Goal: Find specific page/section: Find specific page/section

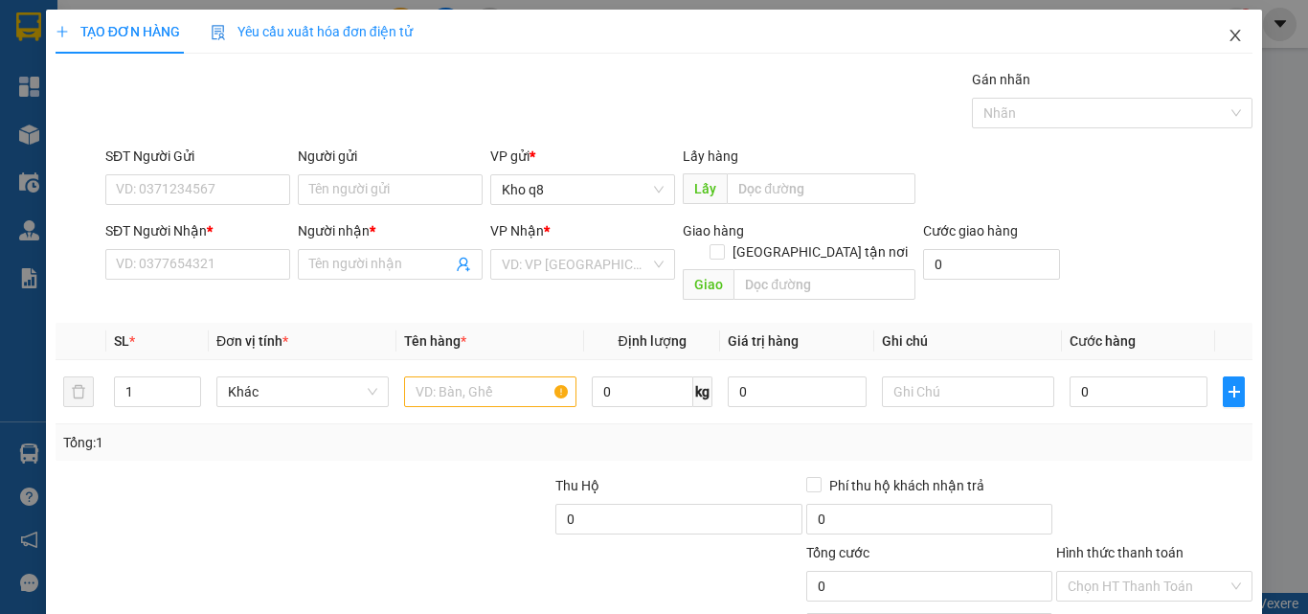
click at [1227, 32] on icon "close" at bounding box center [1234, 35] width 15 height 15
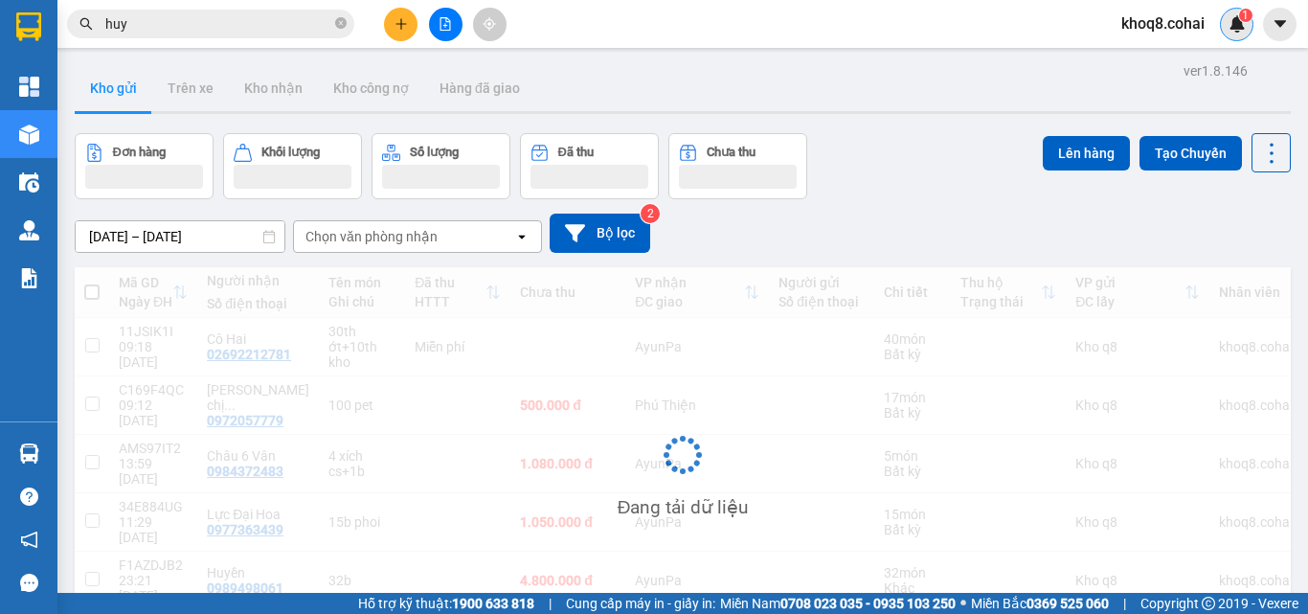
click at [1223, 34] on div "1" at bounding box center [1237, 25] width 34 height 34
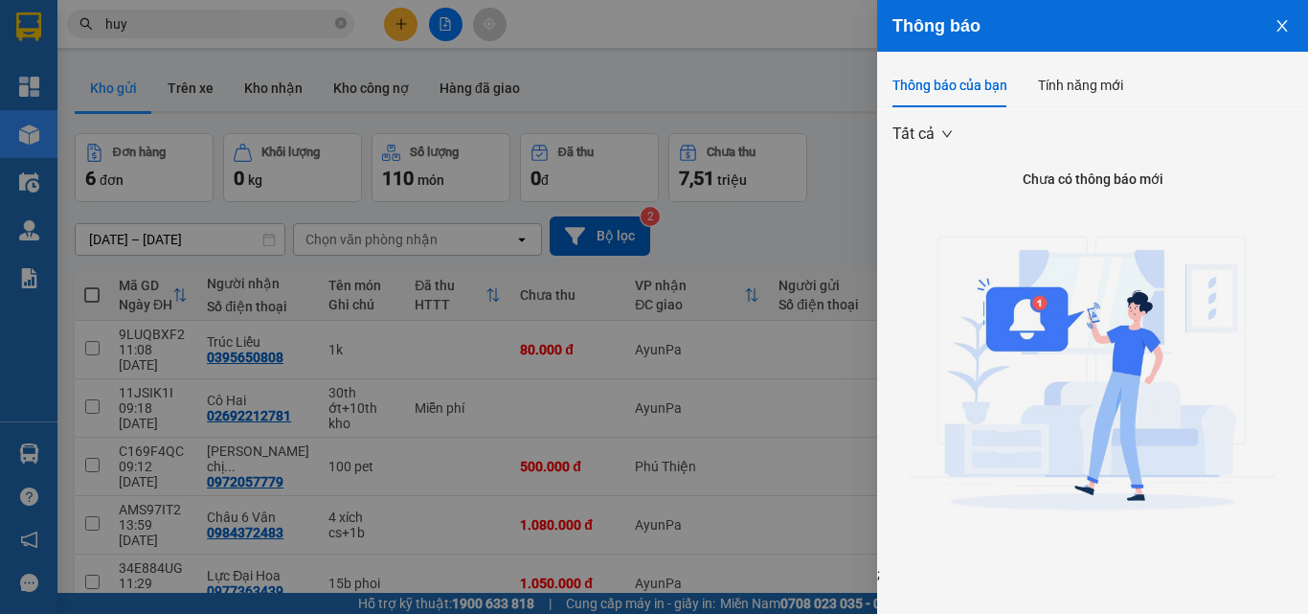
click at [814, 438] on div at bounding box center [654, 307] width 1308 height 614
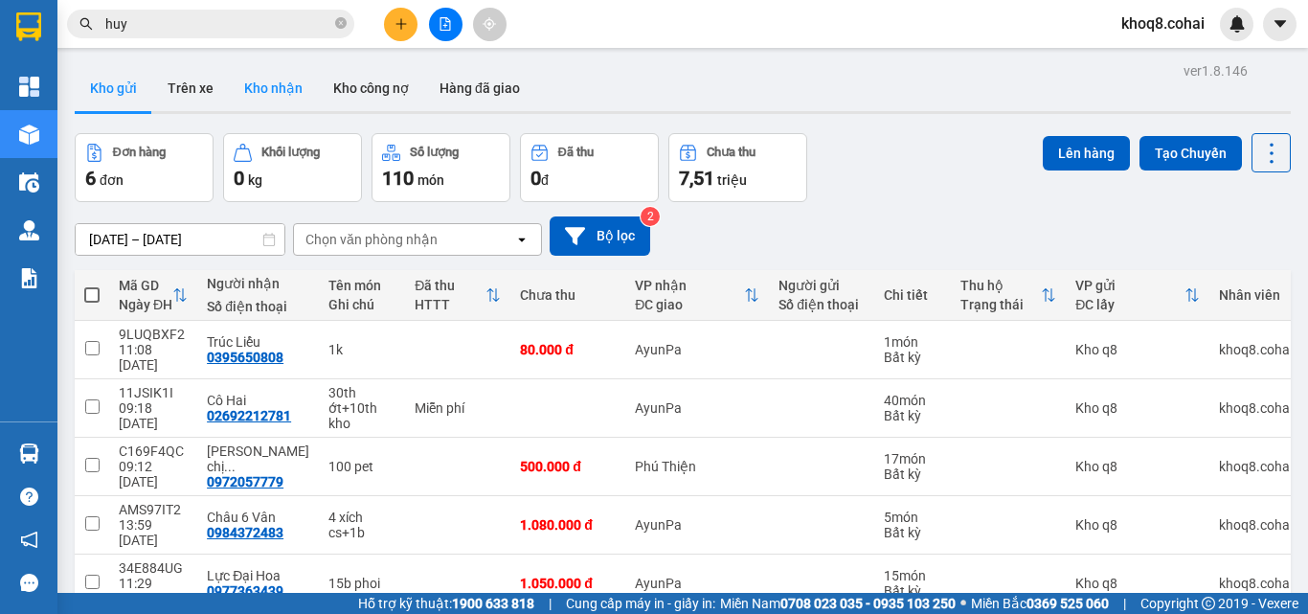
click at [260, 82] on button "Kho nhận" at bounding box center [273, 88] width 89 height 46
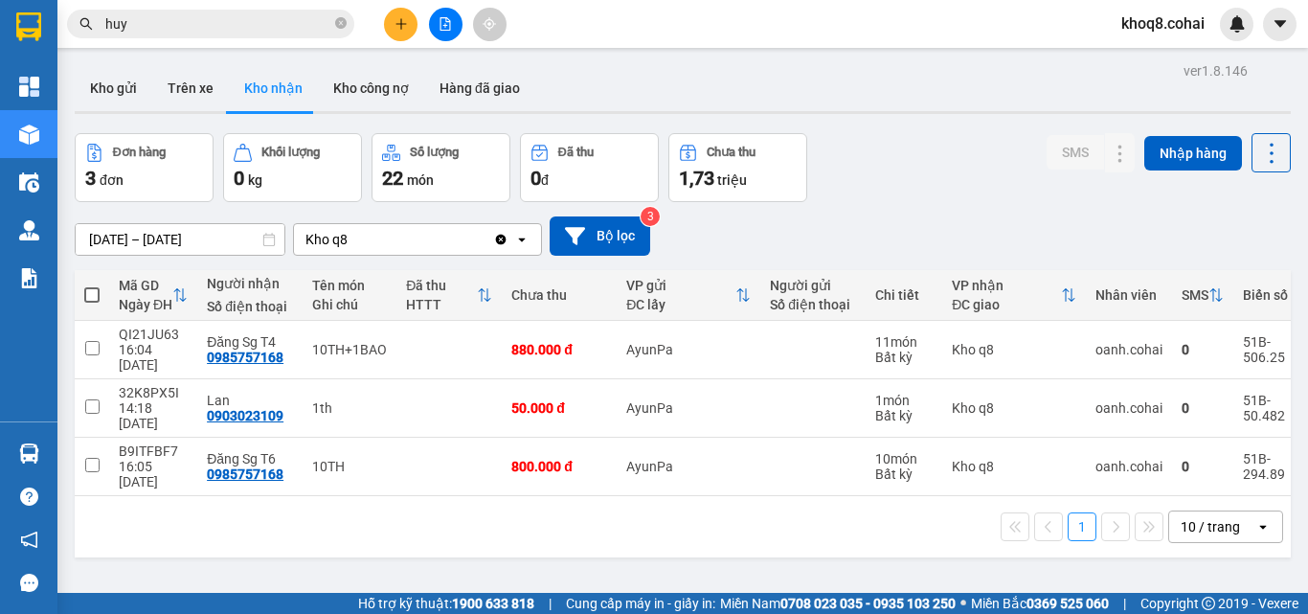
click at [159, 24] on input "huy" at bounding box center [218, 23] width 226 height 21
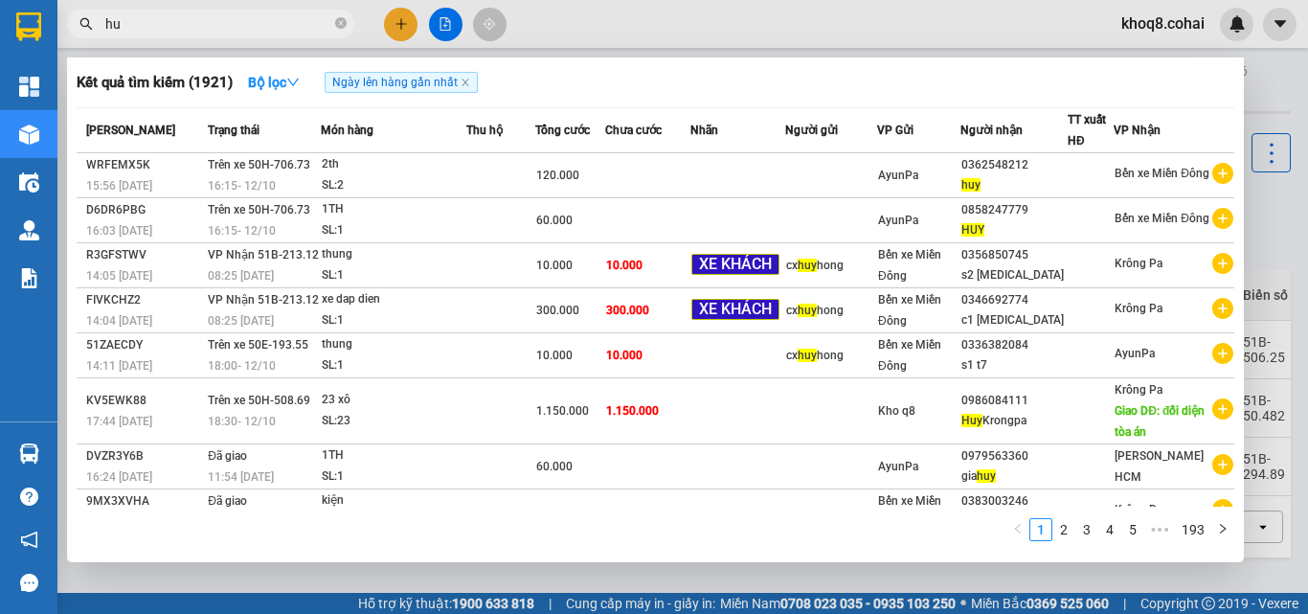
type input "h"
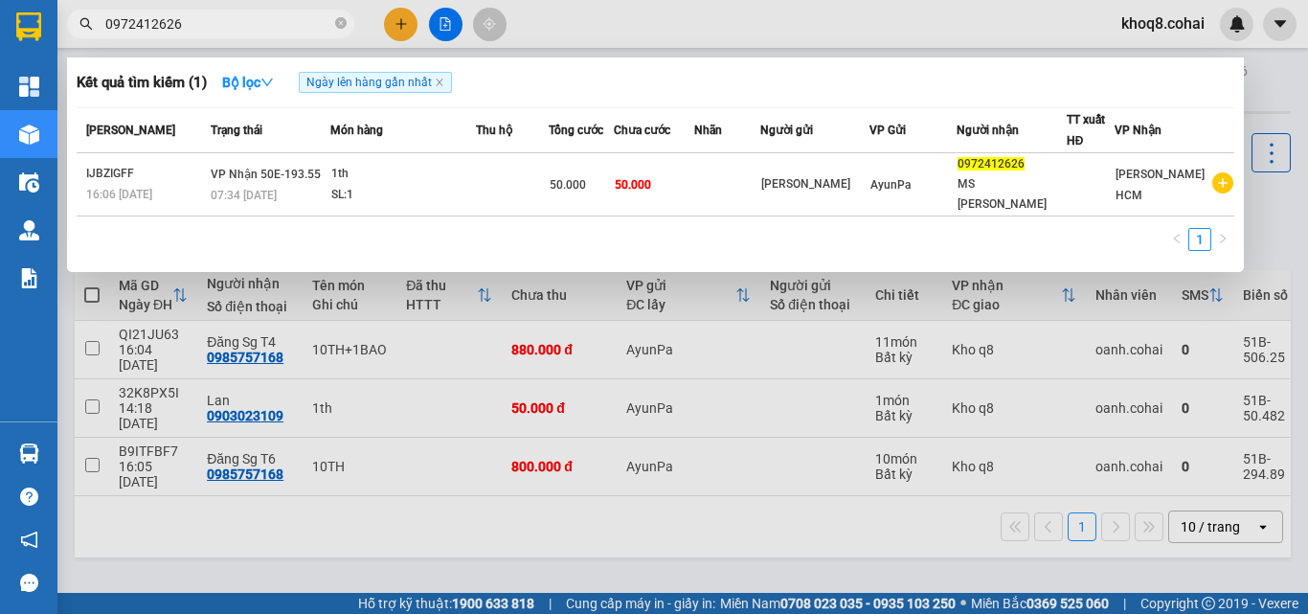
type input "0972412626"
click at [465, 498] on div at bounding box center [654, 307] width 1308 height 614
